Goal: Information Seeking & Learning: Learn about a topic

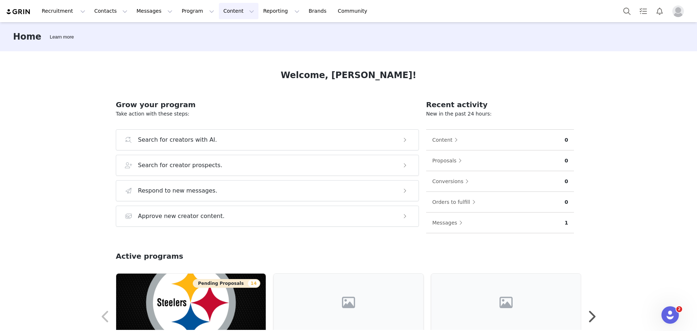
drag, startPoint x: 203, startPoint y: 7, endPoint x: 226, endPoint y: 106, distance: 101.0
click at [219, 7] on button "Content Content" at bounding box center [239, 11] width 40 height 16
click at [217, 24] on div "Creator Content Media Library Social Listening" at bounding box center [225, 45] width 58 height 47
click at [217, 35] on p "Creator Content" at bounding box center [222, 32] width 41 height 8
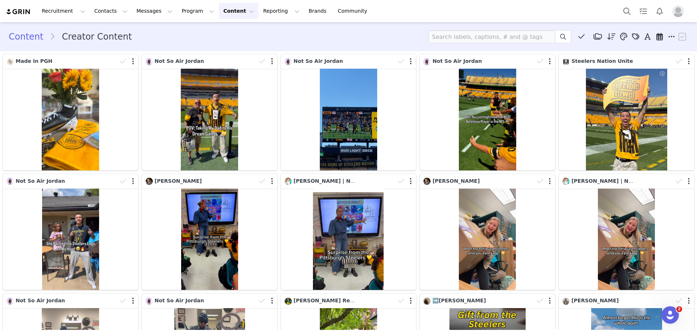
click at [176, 36] on div "Content Creator Content Media Library (0) Folders No folders have been created …" at bounding box center [349, 36] width 680 height 13
click at [311, 42] on div "Content Creator Content Media Library (0) Folders No folders have been created …" at bounding box center [349, 36] width 680 height 13
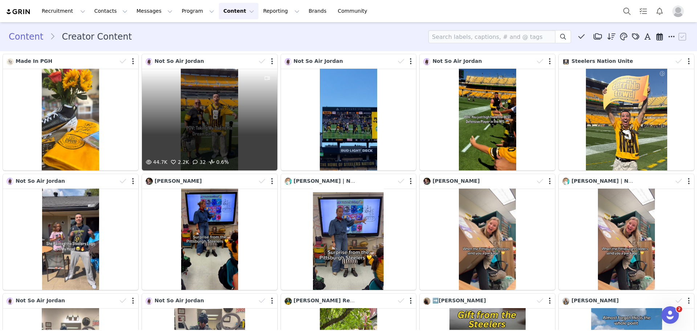
click at [208, 100] on div "44.7K 2.2K 32 0.6%" at bounding box center [209, 120] width 135 height 102
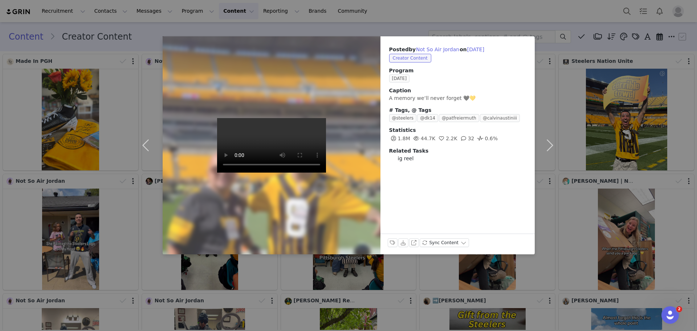
click at [421, 23] on div "Posted by Not So Air Jordan on [DATE] Creator Content Program [DATE] Caption A …" at bounding box center [348, 165] width 697 height 331
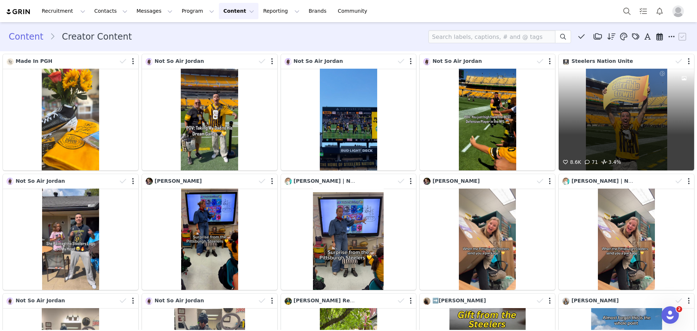
click at [602, 134] on div "8.6K 71 3.4%" at bounding box center [626, 120] width 135 height 102
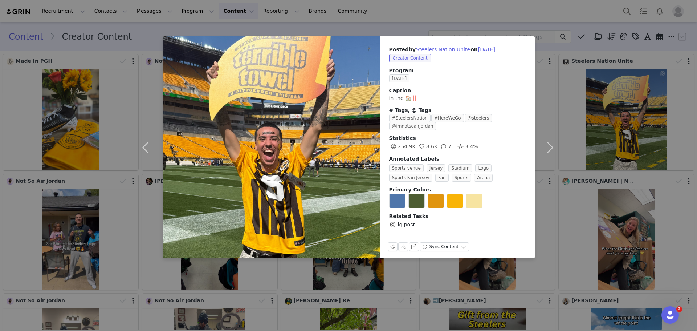
drag, startPoint x: 468, startPoint y: 14, endPoint x: 463, endPoint y: 8, distance: 7.9
click at [467, 14] on div "Posted by Steelers Nation Unite on [DATE] Creator Content Program [DATE] Captio…" at bounding box center [348, 165] width 697 height 331
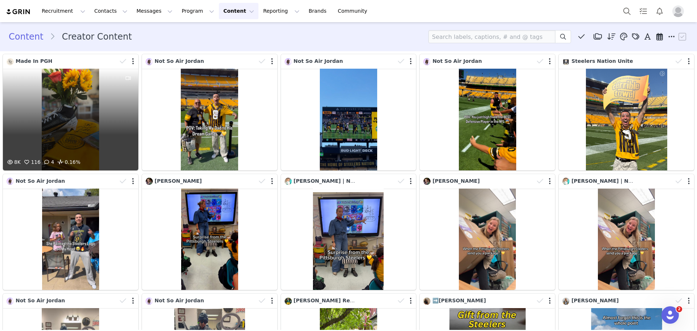
click at [130, 153] on div at bounding box center [129, 113] width 20 height 89
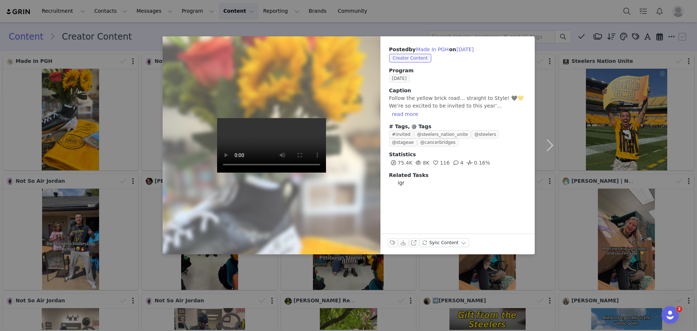
click at [388, 13] on div "Posted by Made In PGH on [DATE] Creator Content Program [DATE] Caption Follow t…" at bounding box center [348, 165] width 697 height 331
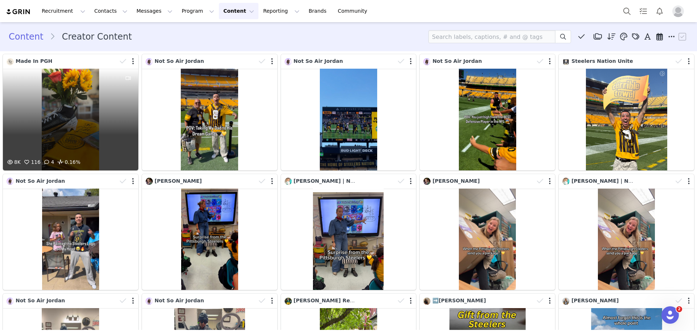
click at [54, 106] on div "8K 116 4 0.16%" at bounding box center [70, 120] width 135 height 102
